Goal: Download file/media

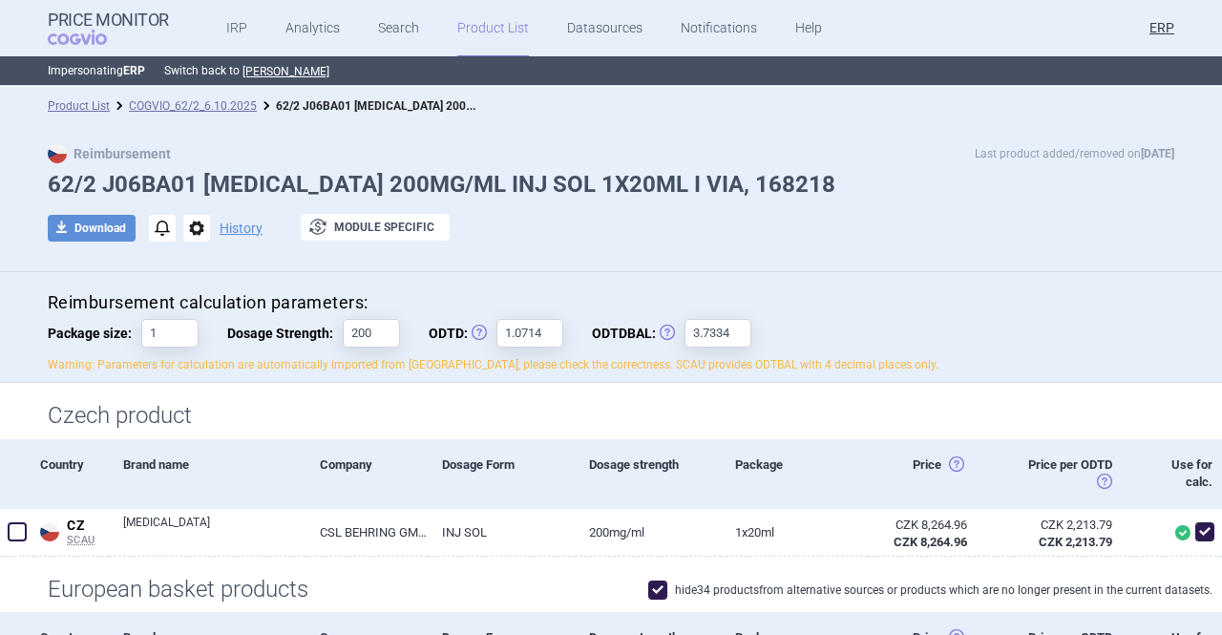
click at [474, 33] on link "Product List" at bounding box center [493, 28] width 72 height 57
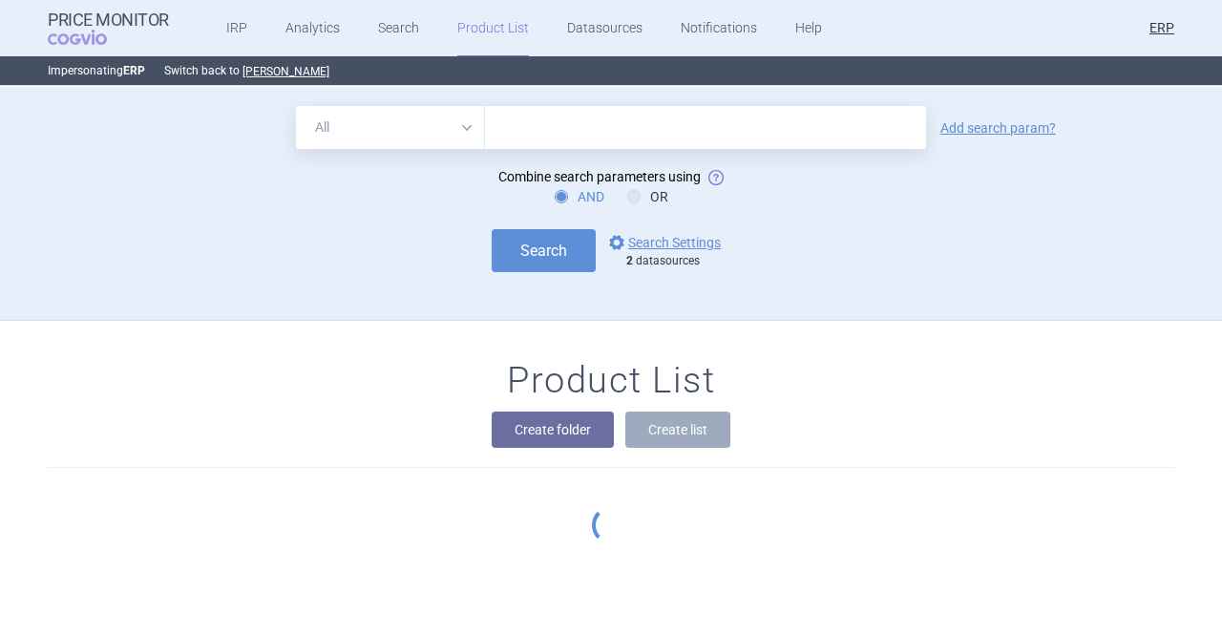
click at [923, 234] on div "Search options Search Settings 2 datasources" at bounding box center [611, 250] width 1127 height 43
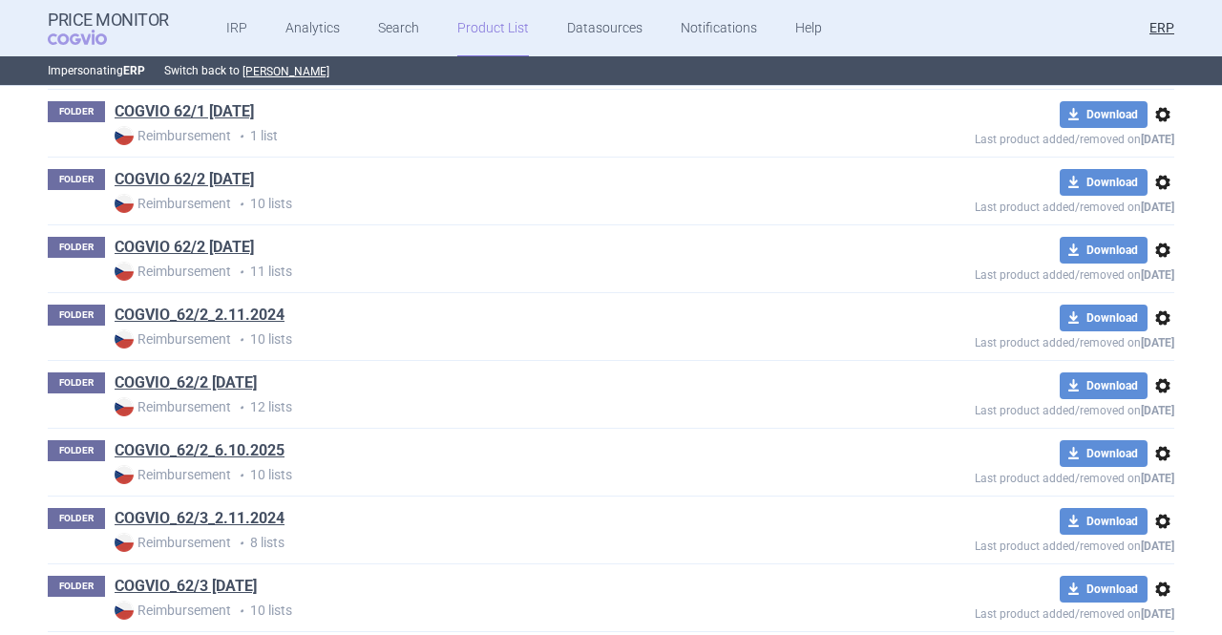
scroll to position [48317, 0]
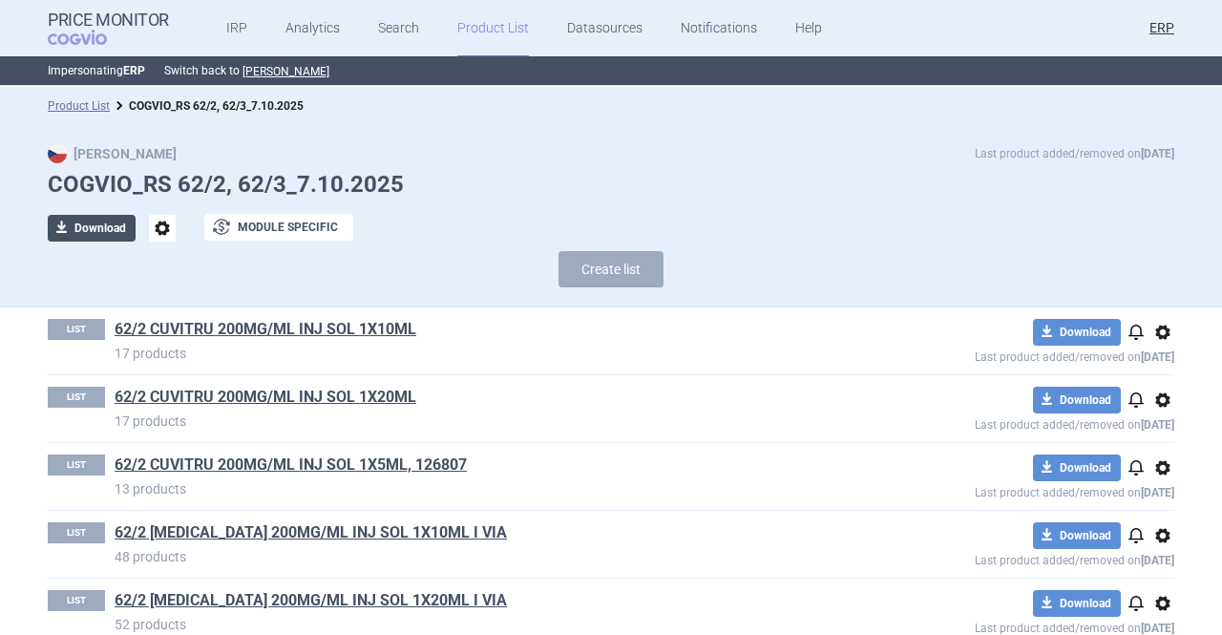
click at [106, 228] on button "download Download" at bounding box center [92, 228] width 88 height 27
select select "EUR"
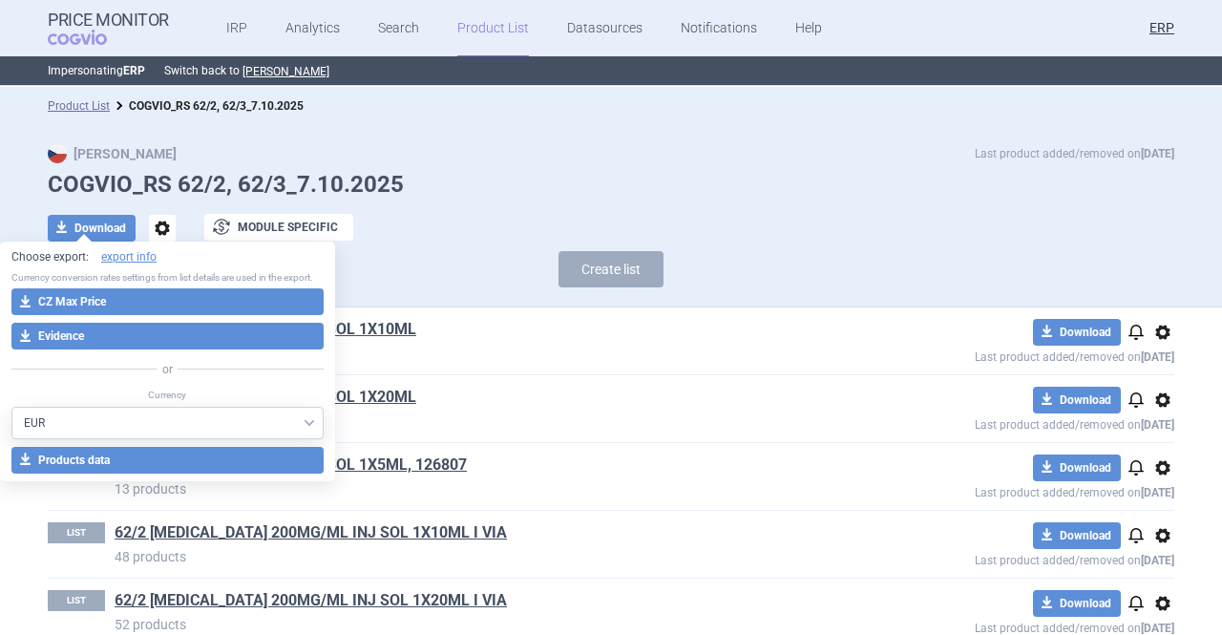
click at [180, 297] on button "download CZ Max Price" at bounding box center [167, 301] width 312 height 27
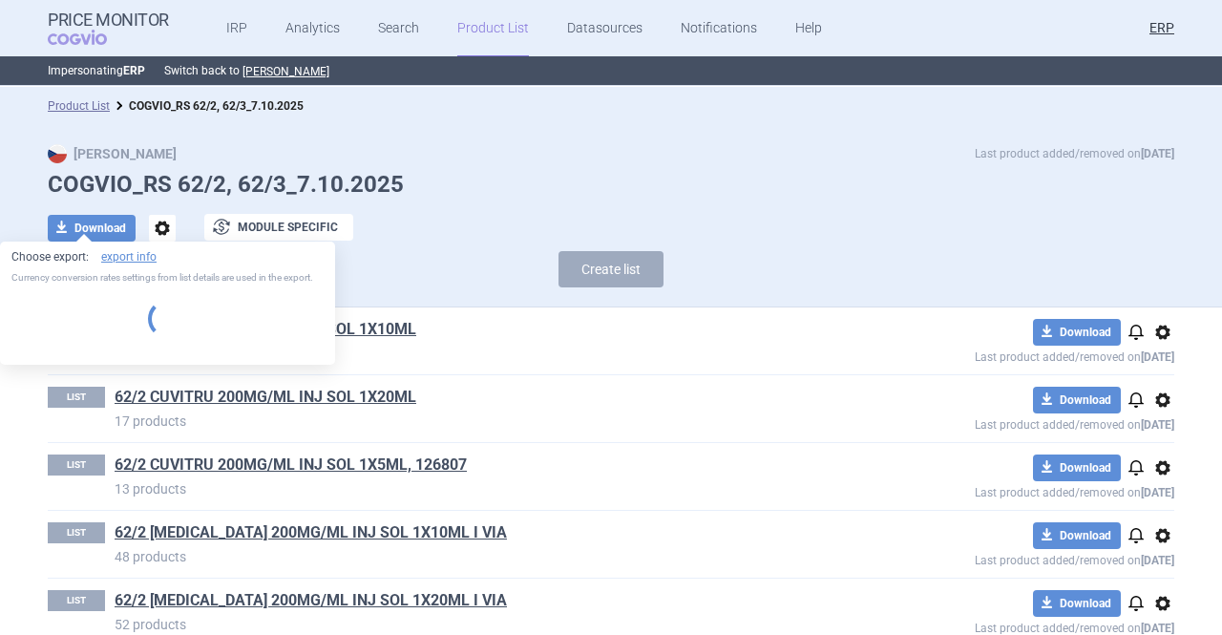
select select "EUR"
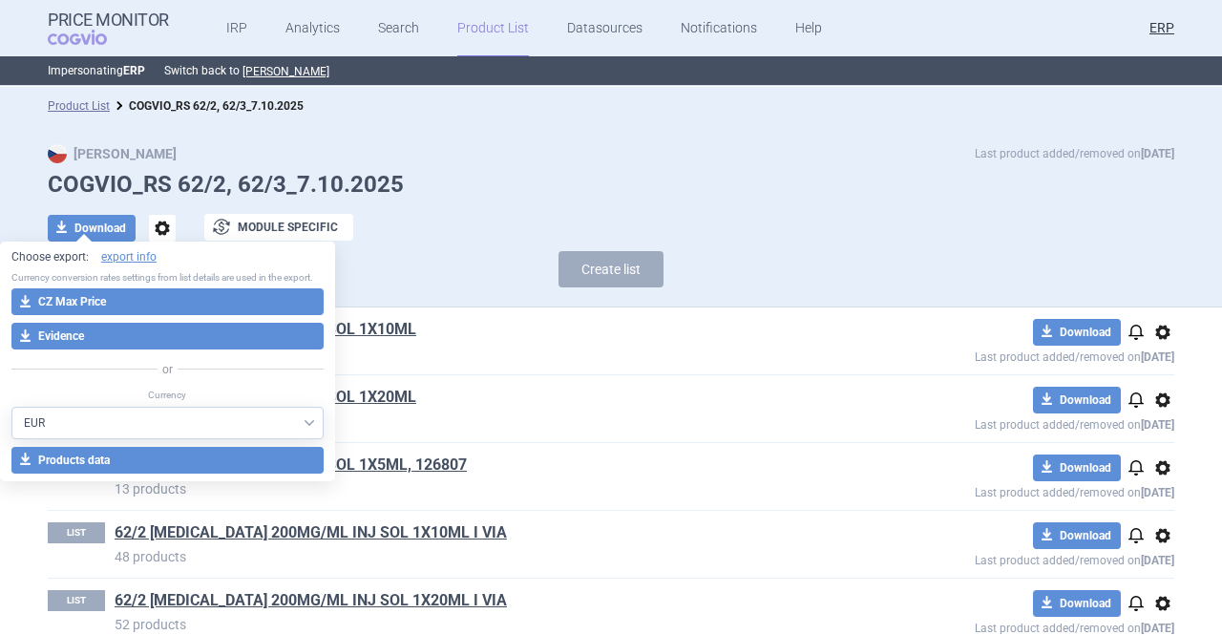
click at [518, 194] on h1 "COGVIO_RS 62/2, 62/3_7.10.2025" at bounding box center [611, 185] width 1127 height 28
